Goal: Use online tool/utility: Utilize a website feature to perform a specific function

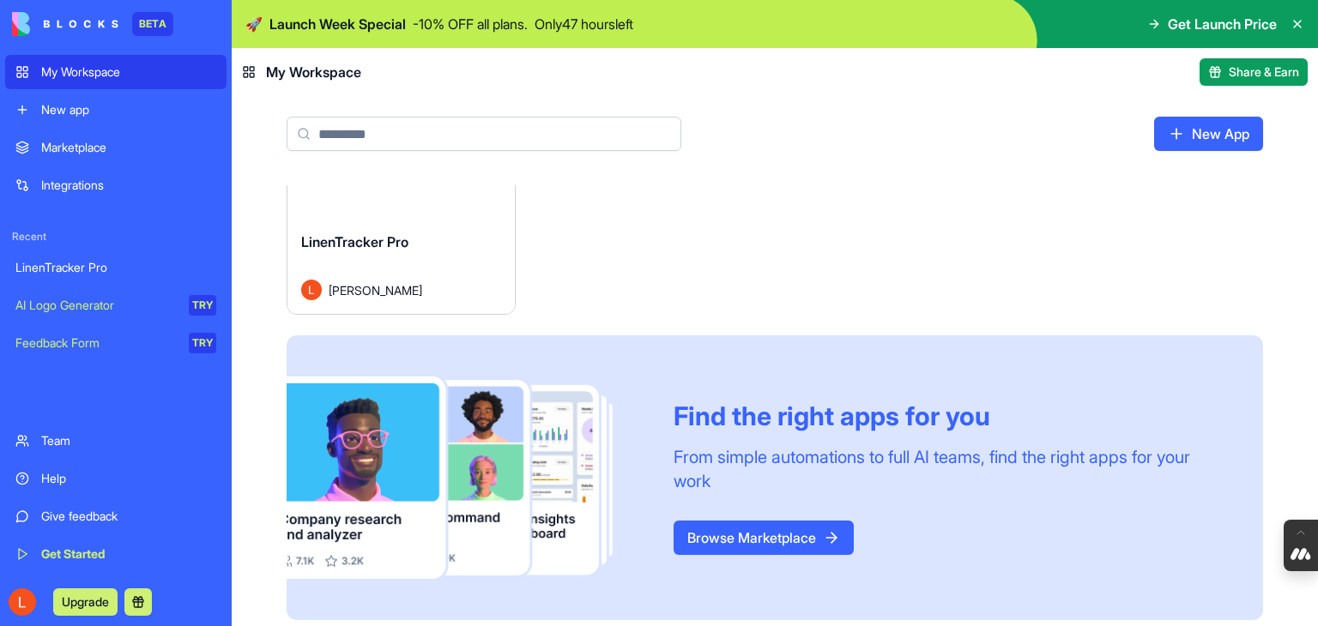
scroll to position [119, 0]
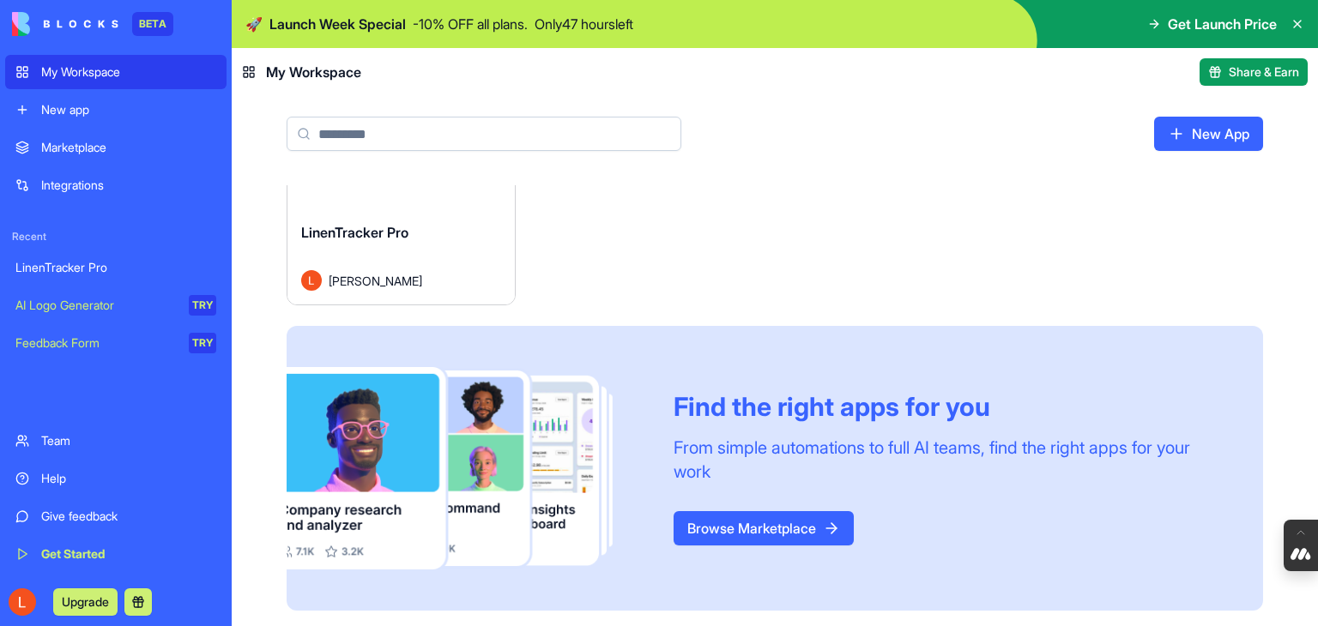
click at [415, 30] on div "🚀 Launch Week Special - 10 % OFF all plans. Only 47 hours left" at bounding box center [439, 24] width 388 height 21
drag, startPoint x: 1208, startPoint y: 31, endPoint x: 1195, endPoint y: 27, distance: 14.4
click at [1206, 29] on span "Get Launch Price" at bounding box center [1222, 24] width 109 height 21
click at [1148, 19] on icon at bounding box center [1154, 24] width 14 height 14
click at [1267, 20] on span "Get Launch Price" at bounding box center [1222, 24] width 109 height 21
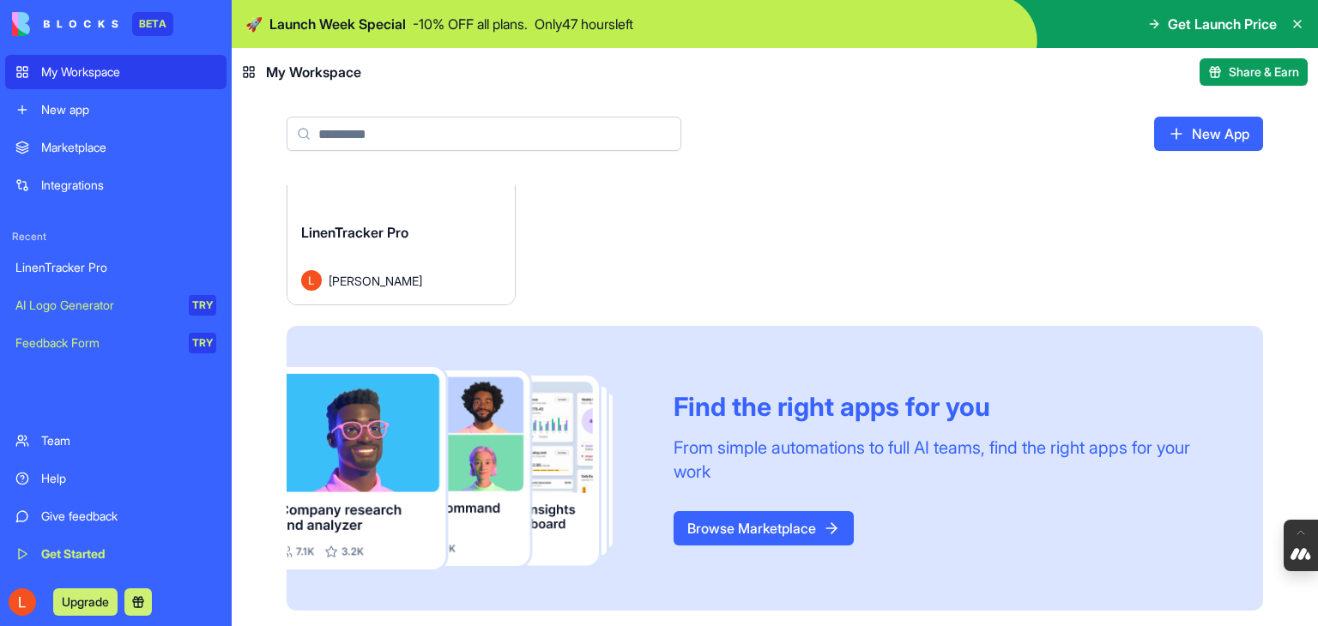
click at [1295, 23] on icon at bounding box center [1298, 24] width 14 height 14
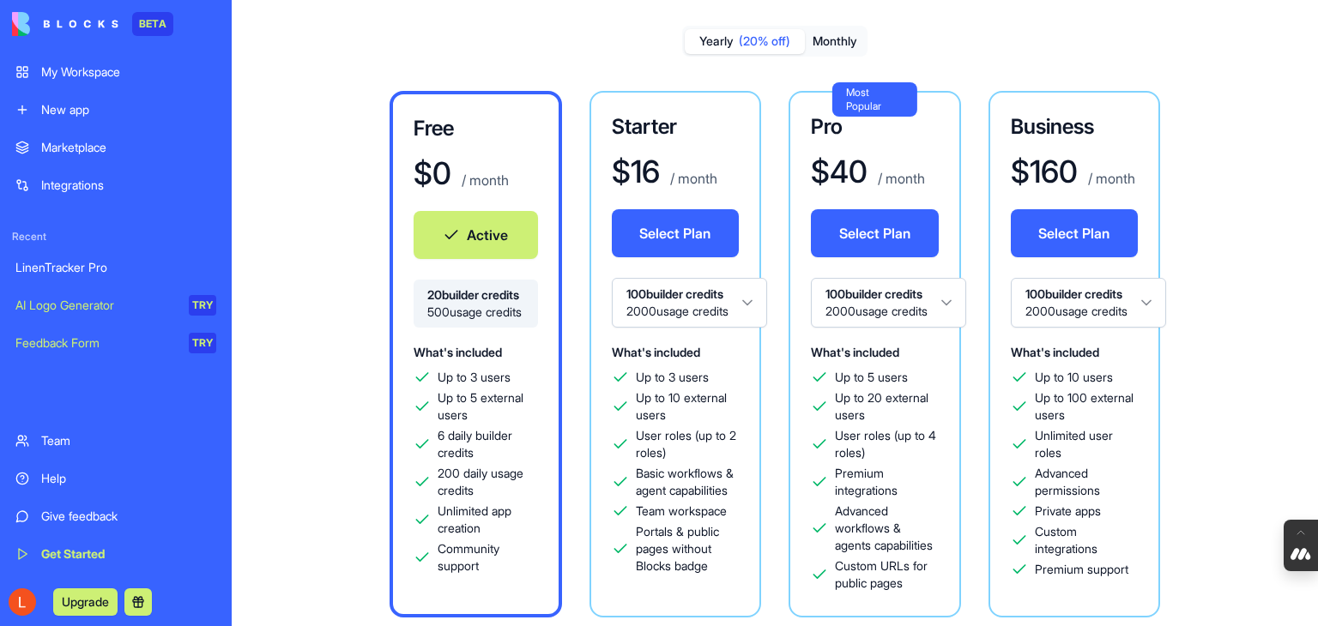
scroll to position [86, 0]
click at [91, 263] on div "LinenTracker Pro" at bounding box center [115, 267] width 201 height 17
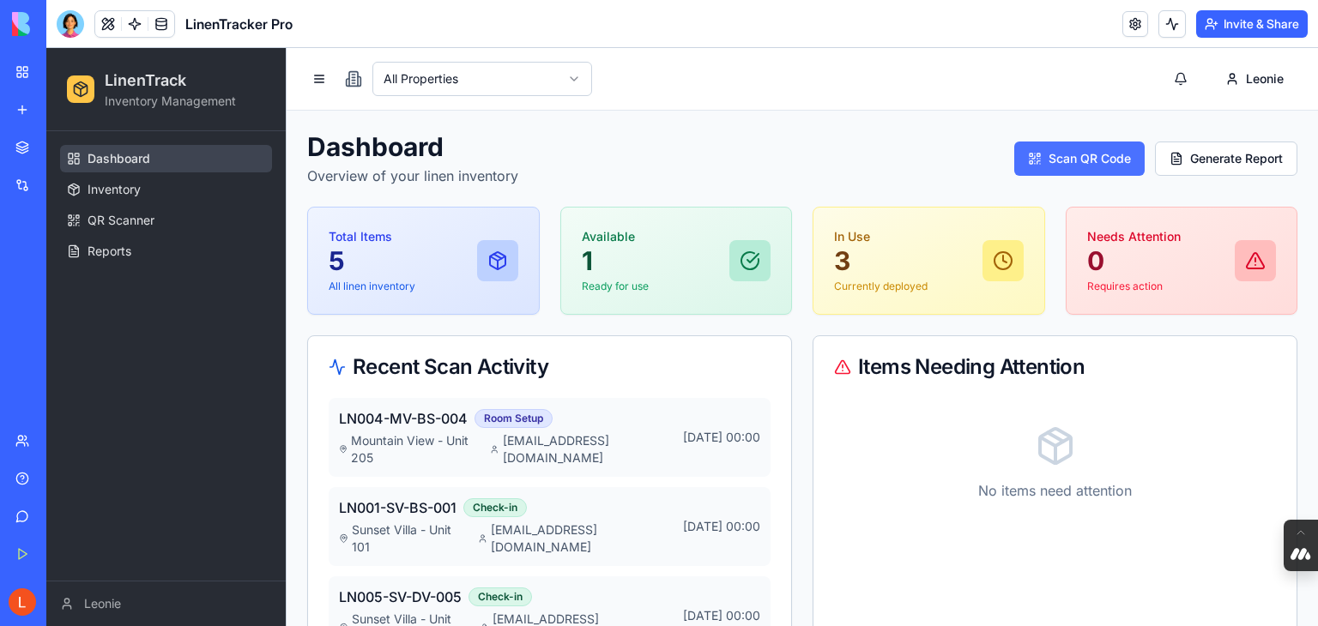
click at [1099, 156] on button "Scan QR Code" at bounding box center [1079, 159] width 130 height 34
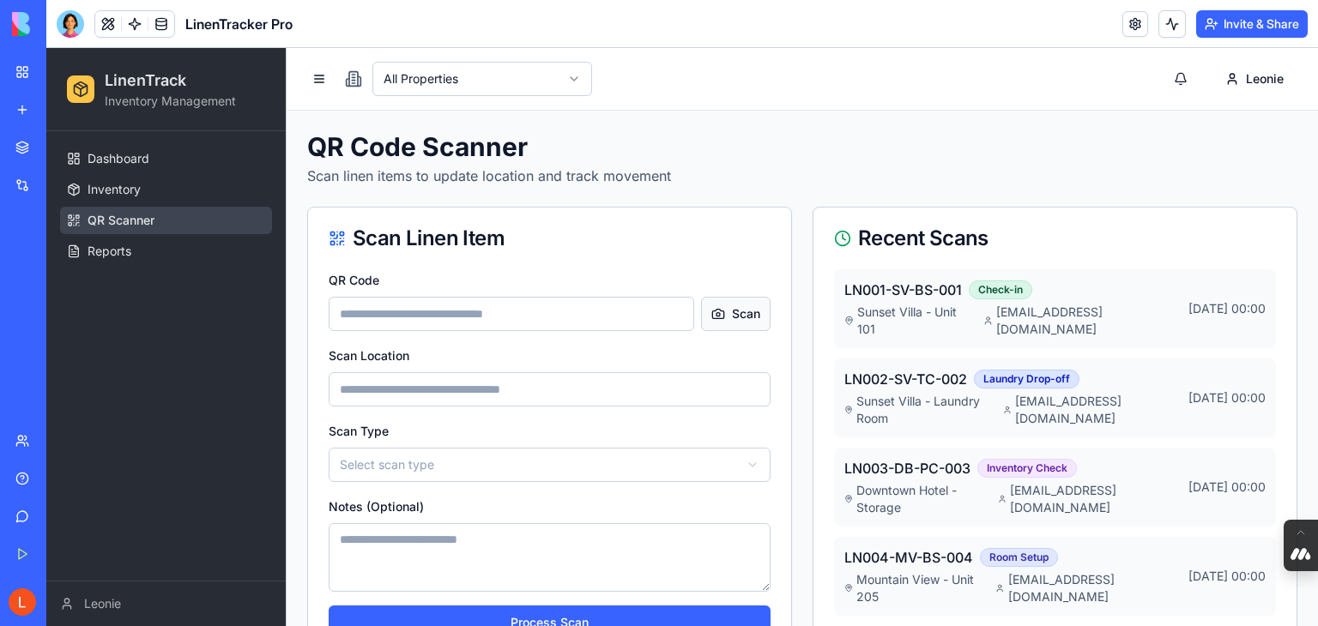
click at [748, 309] on button "Scan" at bounding box center [736, 314] width 70 height 34
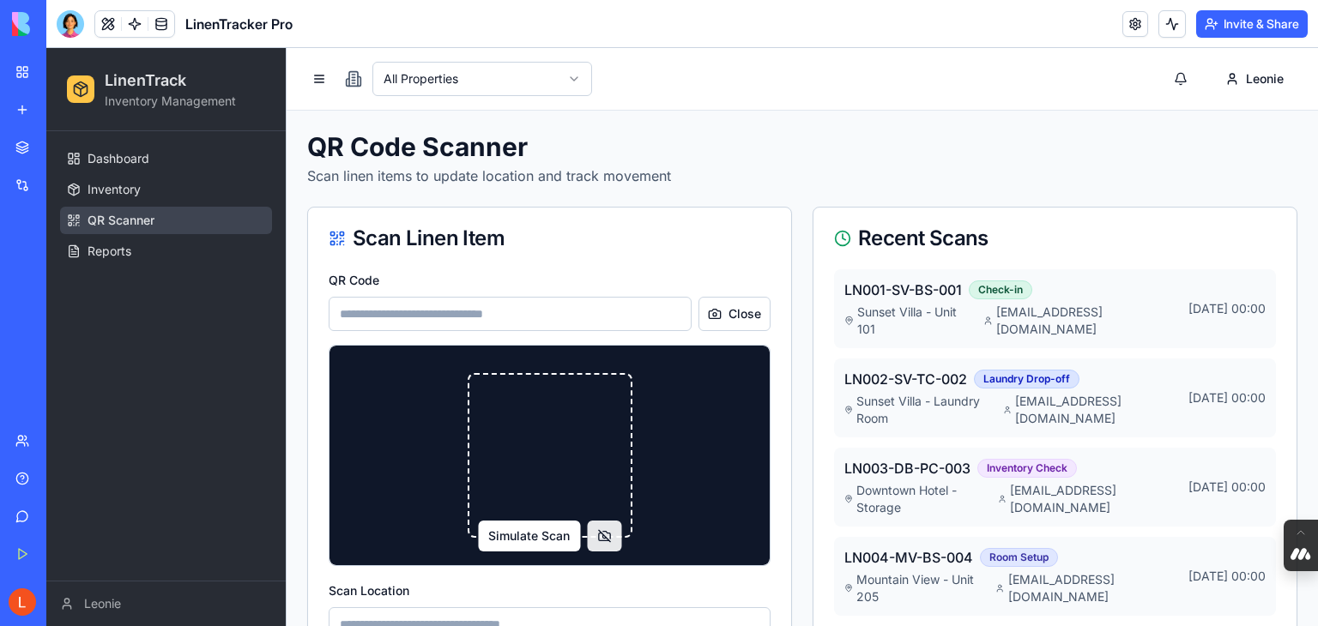
click at [542, 534] on button "Simulate Scan" at bounding box center [529, 536] width 102 height 31
type input "********"
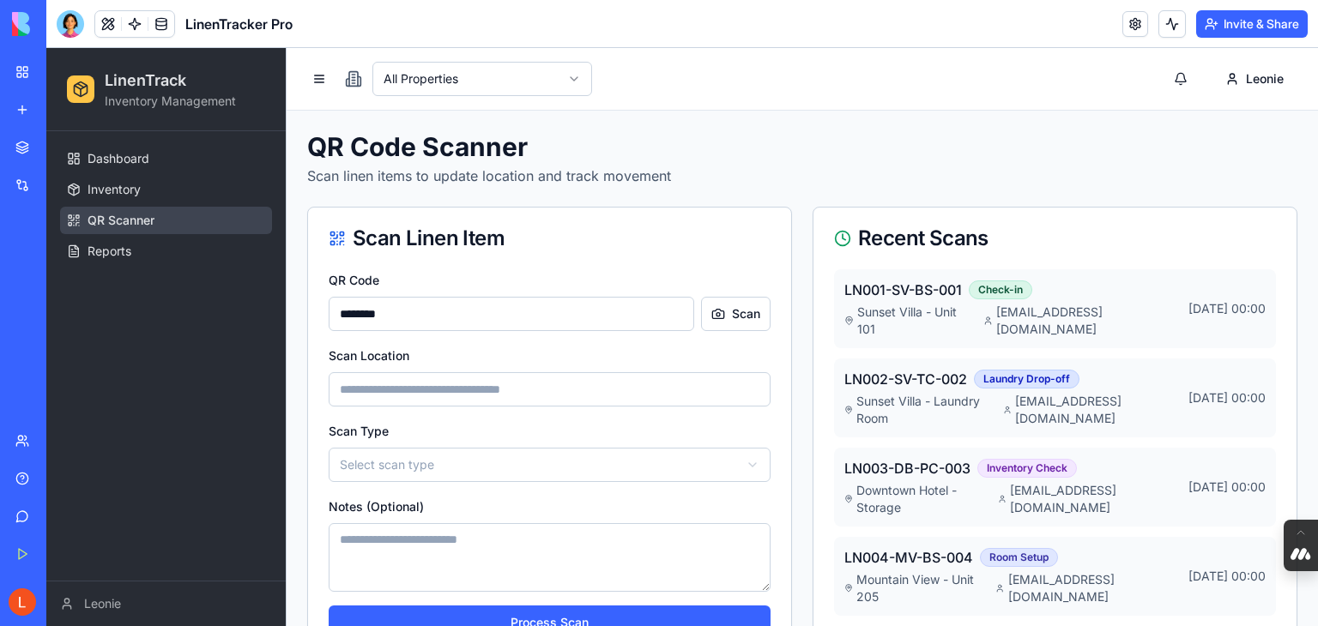
click at [493, 394] on input "Scan Location" at bounding box center [550, 389] width 442 height 34
type input "**********"
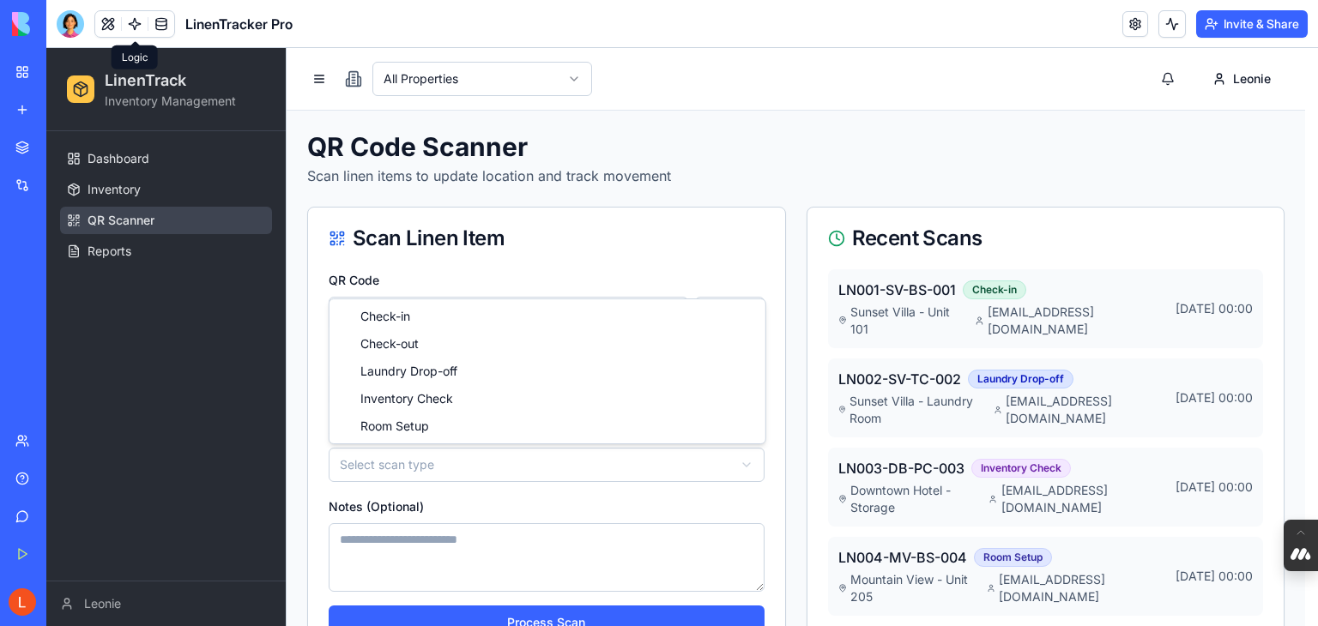
click at [426, 466] on html "**********" at bounding box center [682, 397] width 1272 height 699
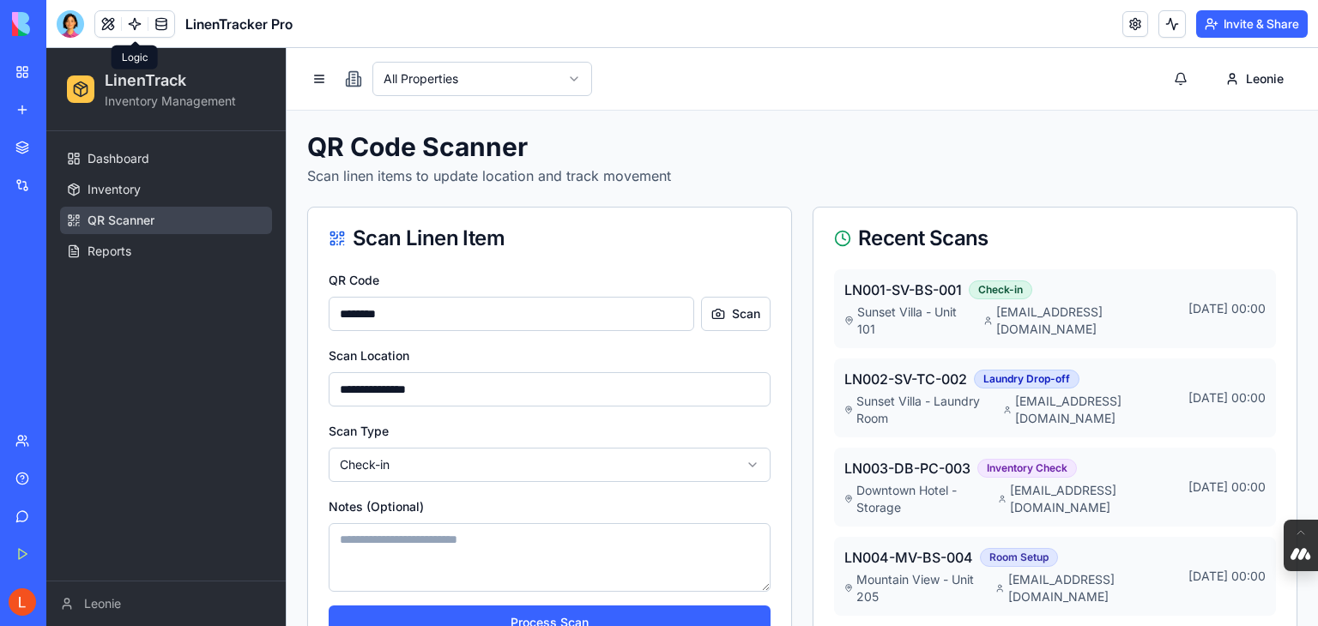
click at [378, 538] on textarea "Notes (Optional)" at bounding box center [550, 558] width 442 height 69
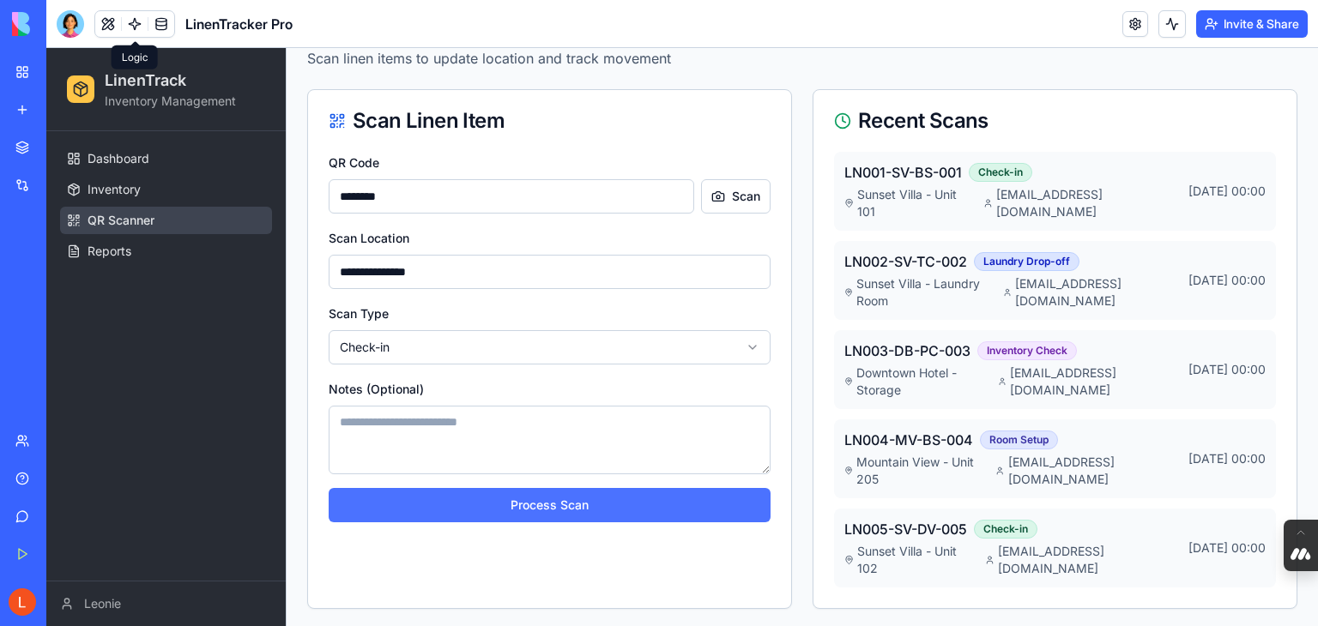
scroll to position [120, 0]
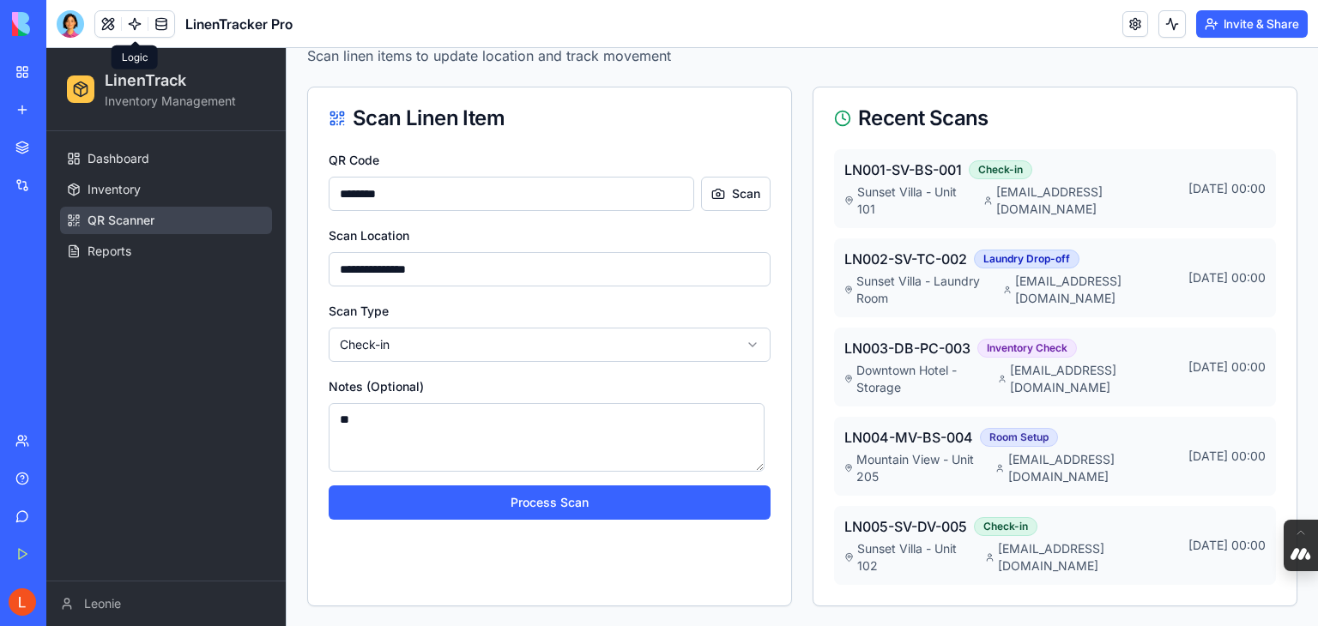
type textarea "*"
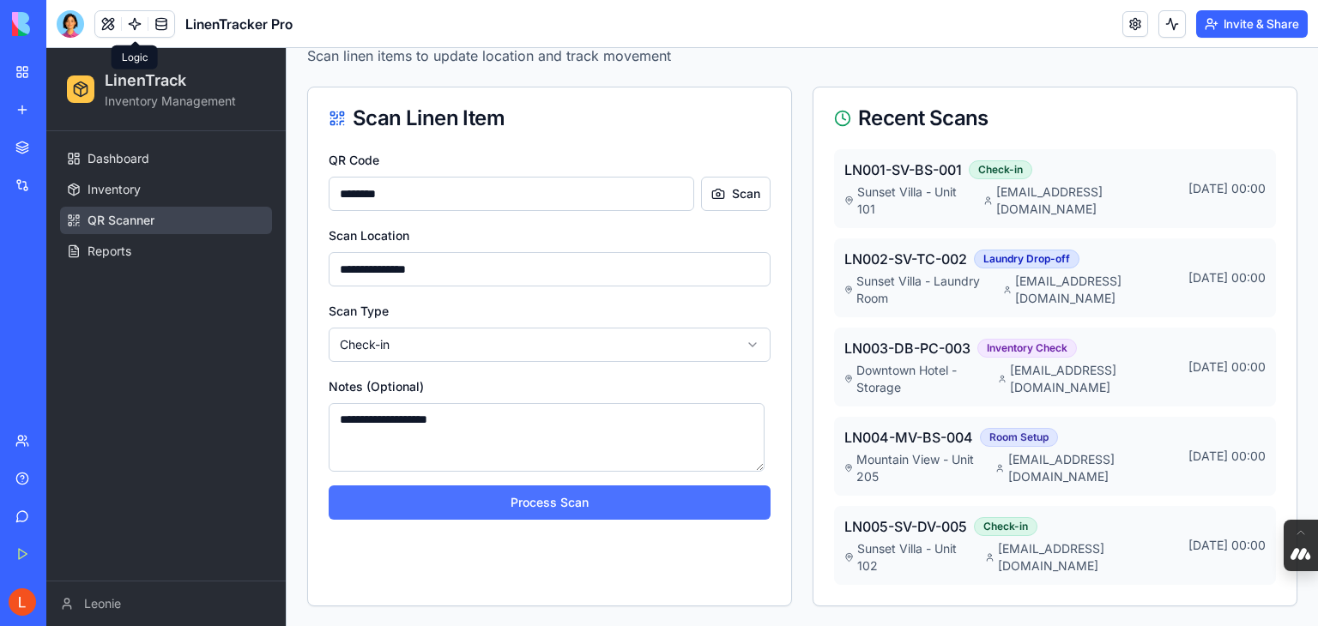
type textarea "**********"
click at [651, 506] on button "Process Scan" at bounding box center [550, 503] width 442 height 34
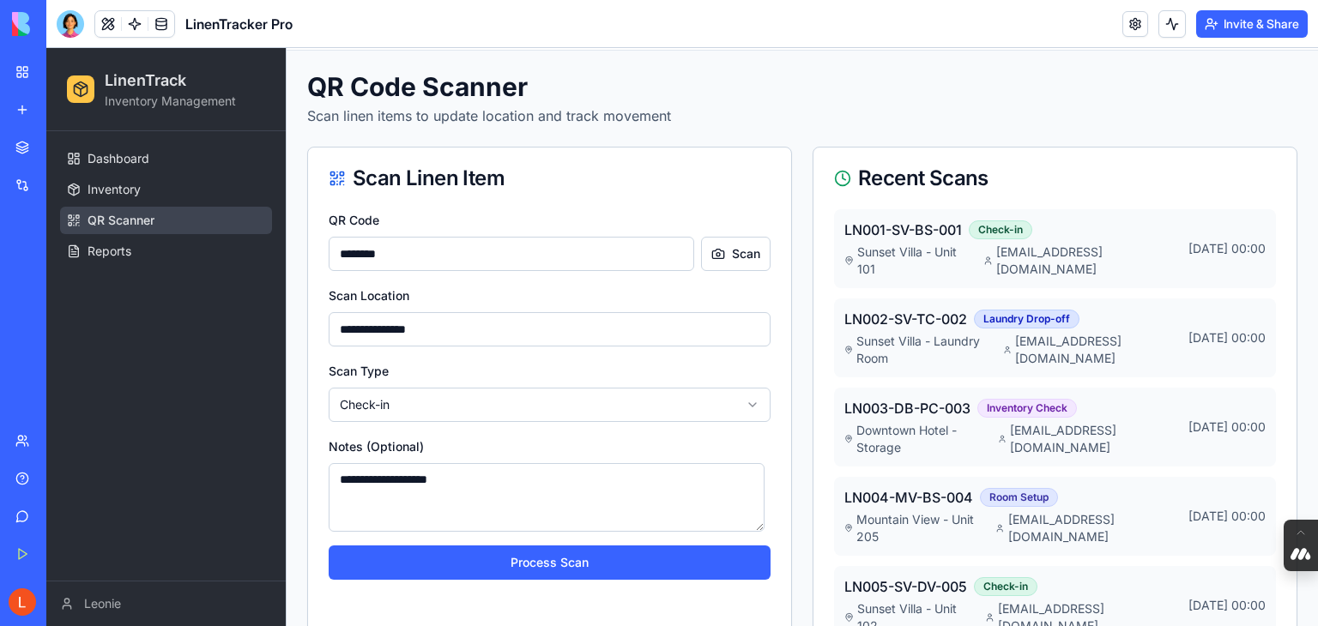
scroll to position [0, 0]
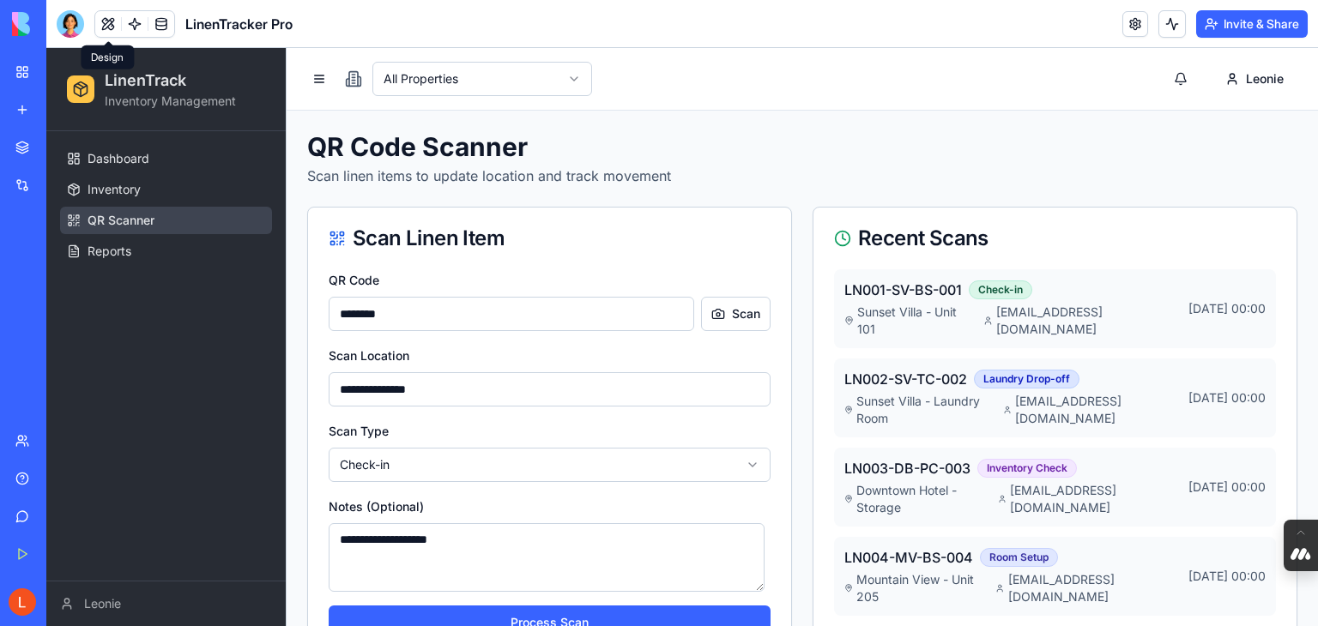
click at [107, 24] on button at bounding box center [108, 24] width 26 height 26
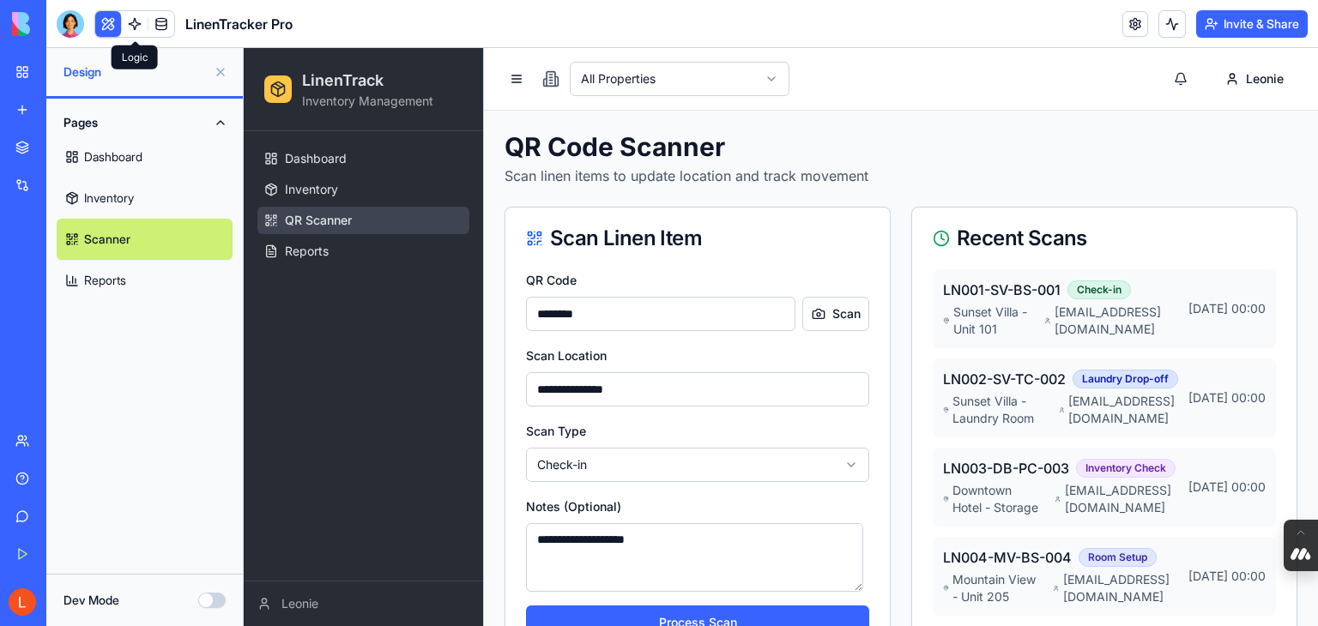
click at [782, 78] on html "**********" at bounding box center [781, 397] width 1074 height 699
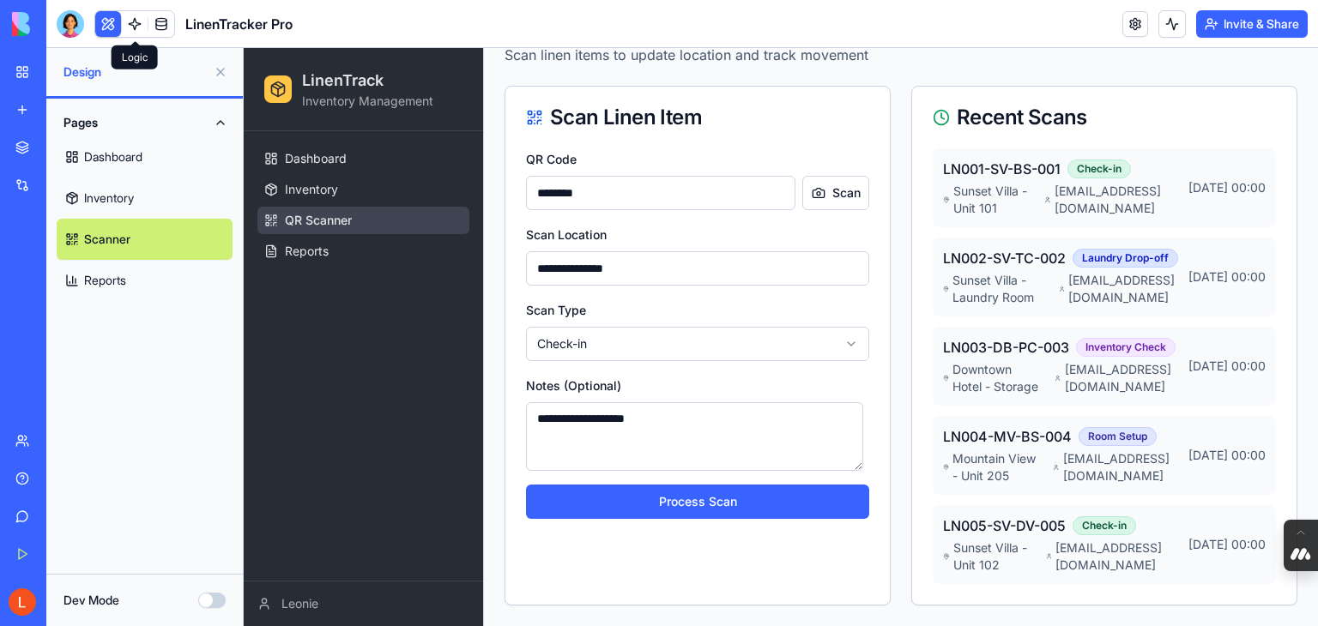
scroll to position [199, 0]
drag, startPoint x: 862, startPoint y: 386, endPoint x: 861, endPoint y: 341, distance: 45.5
click at [861, 402] on textarea "**********" at bounding box center [694, 436] width 337 height 69
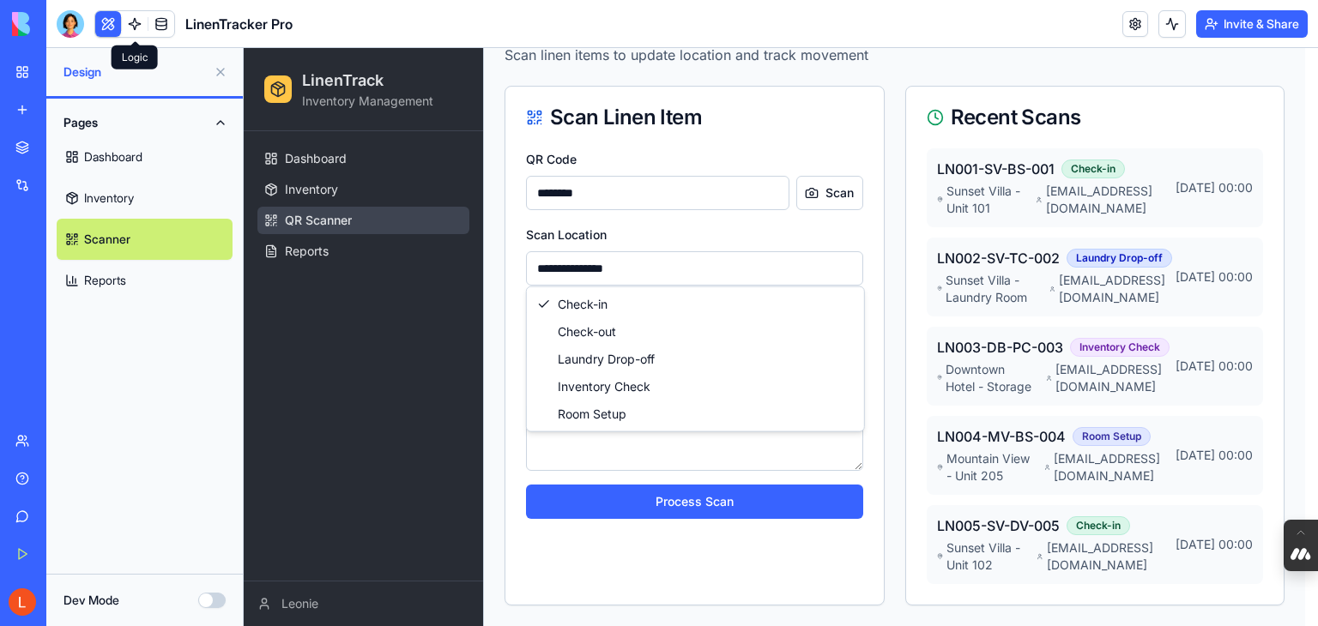
click at [851, 271] on html "**********" at bounding box center [781, 276] width 1074 height 699
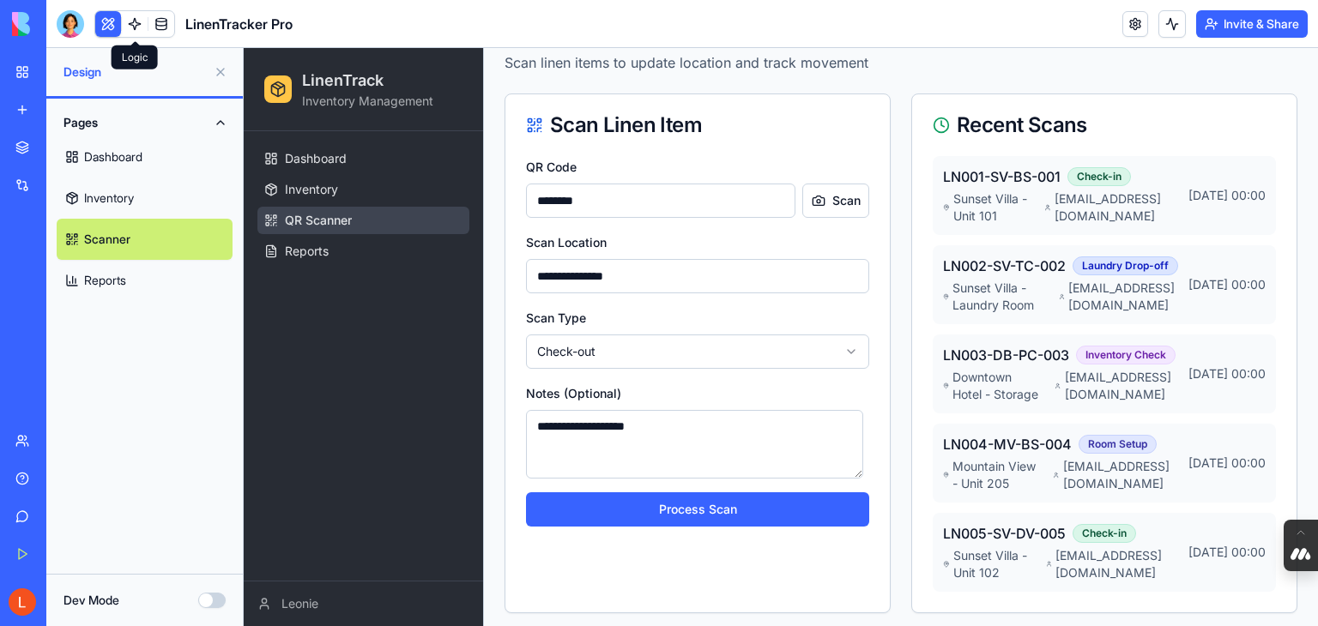
scroll to position [0, 0]
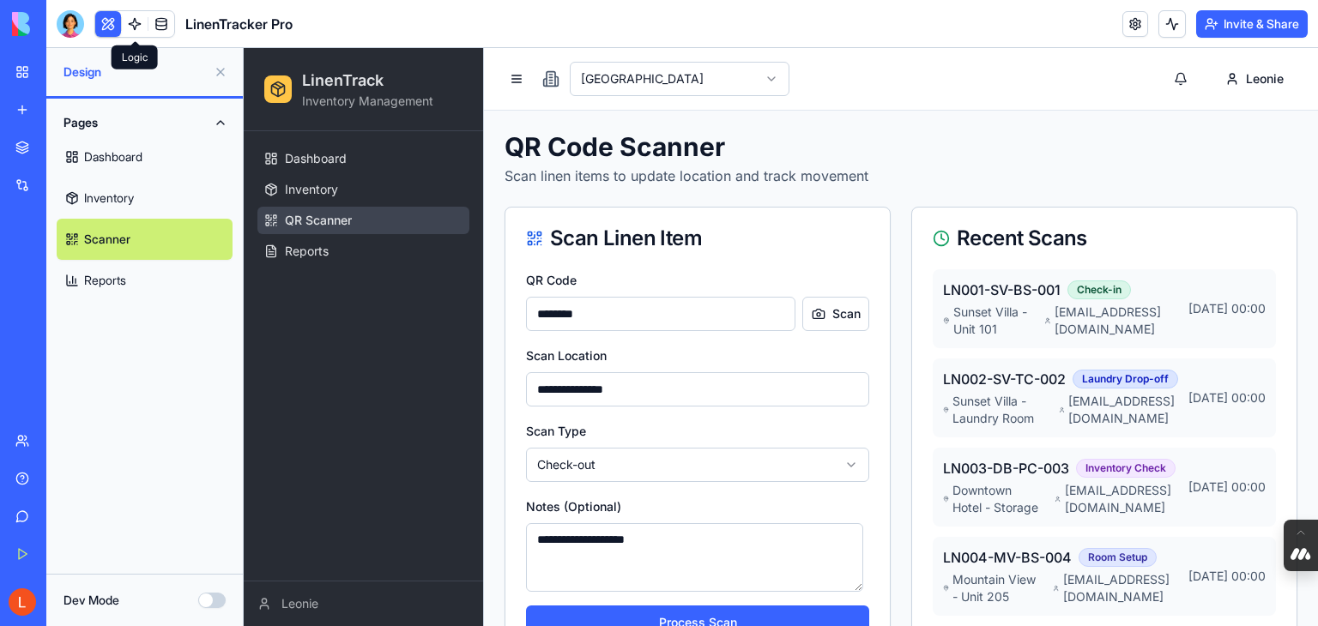
click at [100, 289] on link "Reports" at bounding box center [145, 280] width 176 height 41
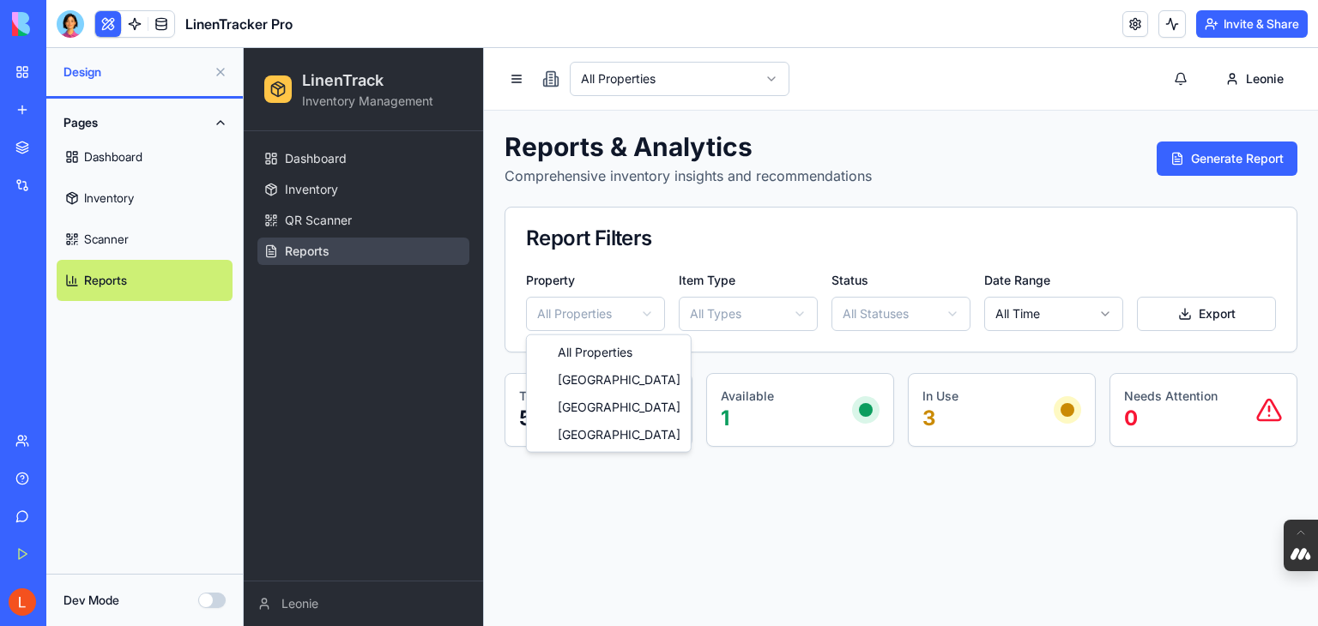
click at [640, 322] on html "LinenTrack Inventory Management Dashboard Inventory QR Scanner Reports Leonie A…" at bounding box center [781, 337] width 1074 height 578
click at [580, 306] on html "LinenTrack Inventory Management Dashboard Inventory QR Scanner Reports Leonie A…" at bounding box center [781, 337] width 1074 height 578
click at [597, 317] on html "LinenTrack Inventory Management Dashboard Inventory QR Scanner Reports Leonie A…" at bounding box center [781, 337] width 1074 height 578
click at [628, 309] on html "LinenTrack Inventory Management Dashboard Inventory QR Scanner Reports Leonie A…" at bounding box center [781, 337] width 1074 height 578
click at [642, 314] on html "LinenTrack Inventory Management Dashboard Inventory QR Scanner Reports Leonie A…" at bounding box center [781, 337] width 1074 height 578
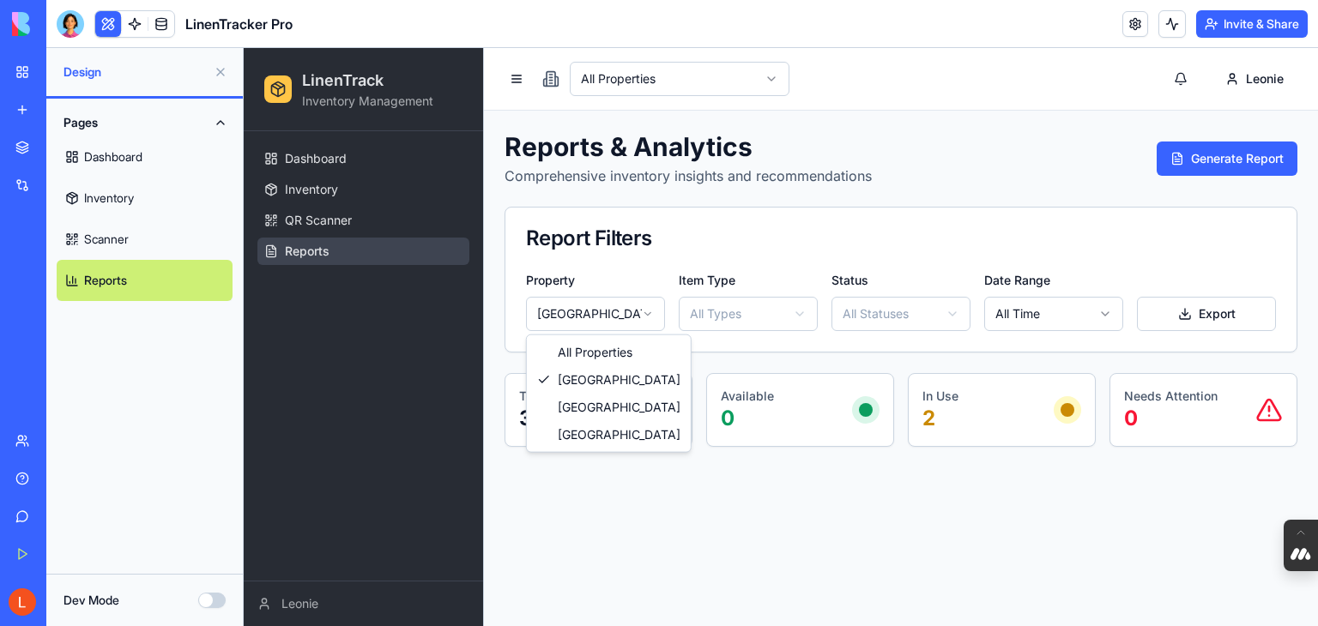
click at [649, 306] on html "LinenTrack Inventory Management Dashboard Inventory QR Scanner Reports Leonie A…" at bounding box center [781, 337] width 1074 height 578
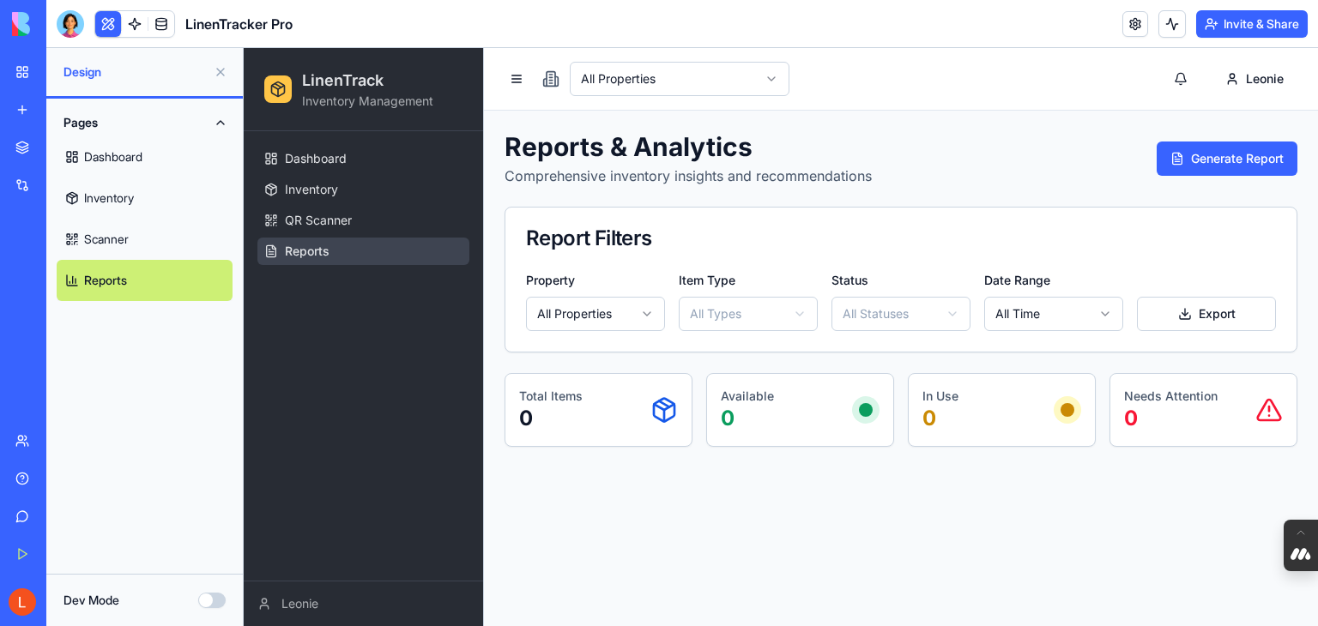
click at [810, 311] on html "LinenTrack Inventory Management Dashboard Inventory QR Scanner Reports Leonie A…" at bounding box center [781, 337] width 1074 height 578
click at [917, 317] on html "LinenTrack Inventory Management Dashboard Inventory QR Scanner Reports Leonie A…" at bounding box center [781, 337] width 1074 height 578
click at [1089, 313] on html "LinenTrack Inventory Management Dashboard Inventory QR Scanner Reports Leonie A…" at bounding box center [781, 337] width 1074 height 578
click at [1205, 155] on button "Generate Report" at bounding box center [1227, 159] width 141 height 34
